Goal: Information Seeking & Learning: Learn about a topic

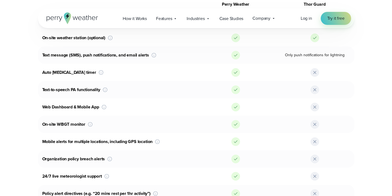
scroll to position [336, 0]
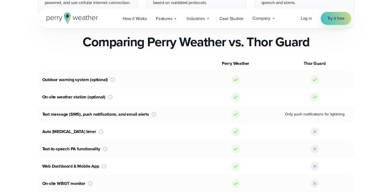
click at [75, 16] on icon at bounding box center [72, 18] width 51 height 12
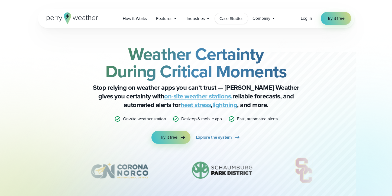
click at [229, 22] on link "Case Studies" at bounding box center [231, 18] width 33 height 11
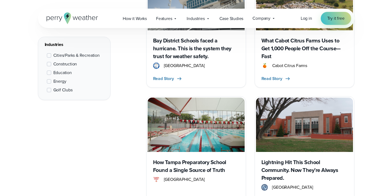
scroll to position [419, 0]
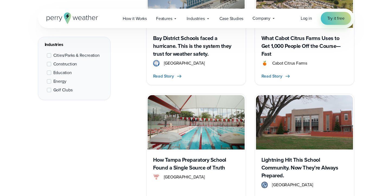
click at [204, 168] on h3 "How Tampa Preparatory School Found a Single Source of Truth" at bounding box center [196, 164] width 86 height 16
